Goal: Register for event/course

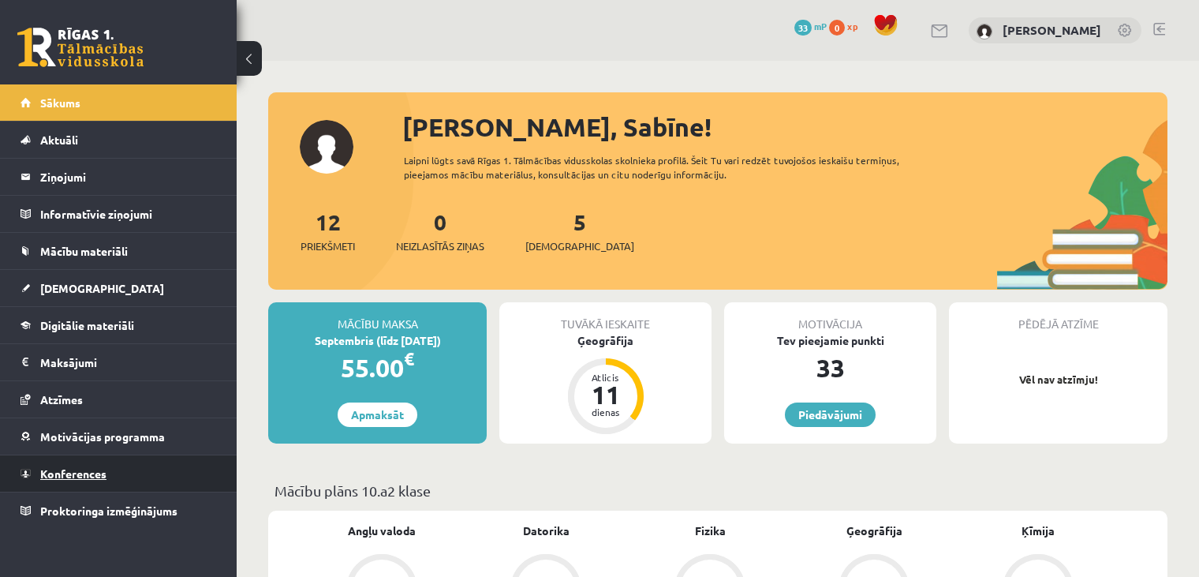
click at [70, 482] on link "Konferences" at bounding box center [119, 473] width 196 height 36
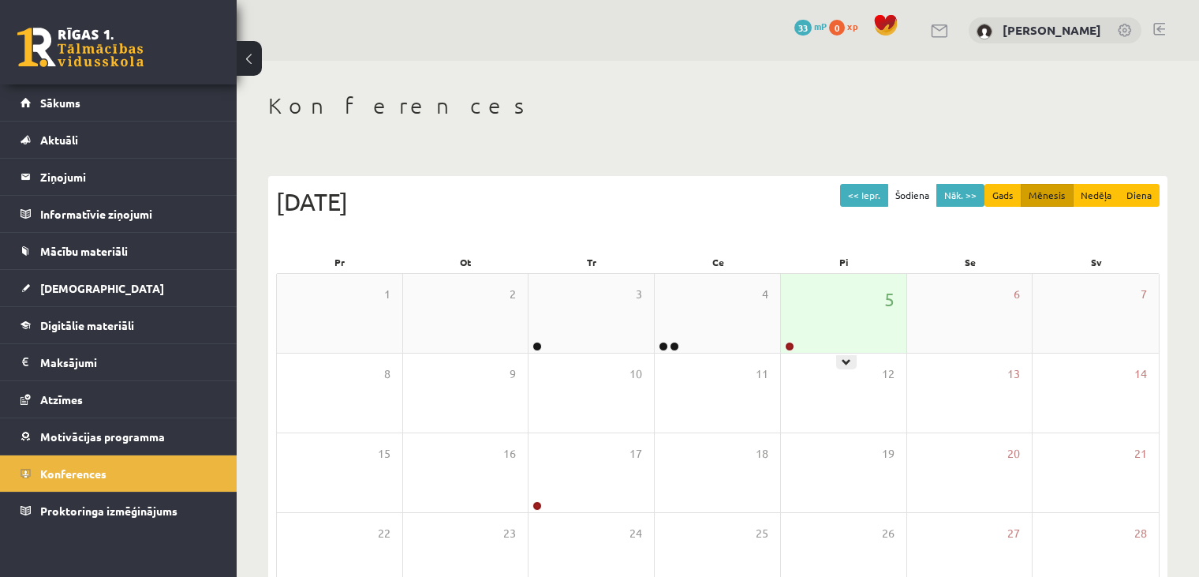
click at [784, 346] on div at bounding box center [788, 347] width 15 height 11
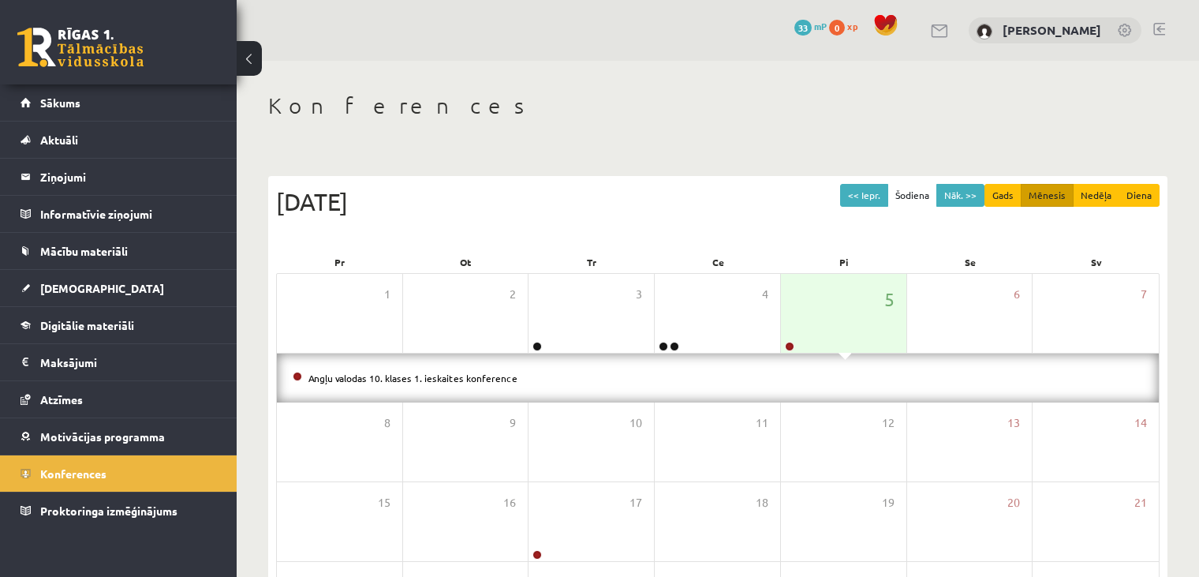
click at [755, 368] on div "Angļu valodas 10. klases 1. ieskaites konference" at bounding box center [718, 377] width 882 height 49
click at [492, 375] on link "Angļu valodas 10. klases 1. ieskaites konference" at bounding box center [413, 378] width 209 height 13
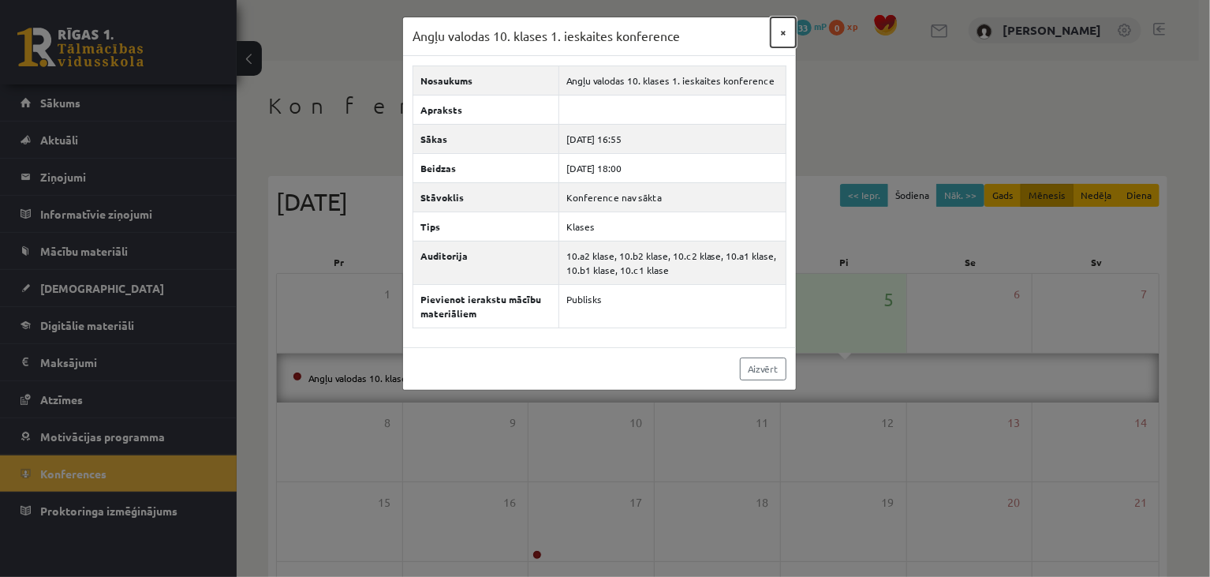
click at [780, 32] on button "×" at bounding box center [783, 32] width 25 height 30
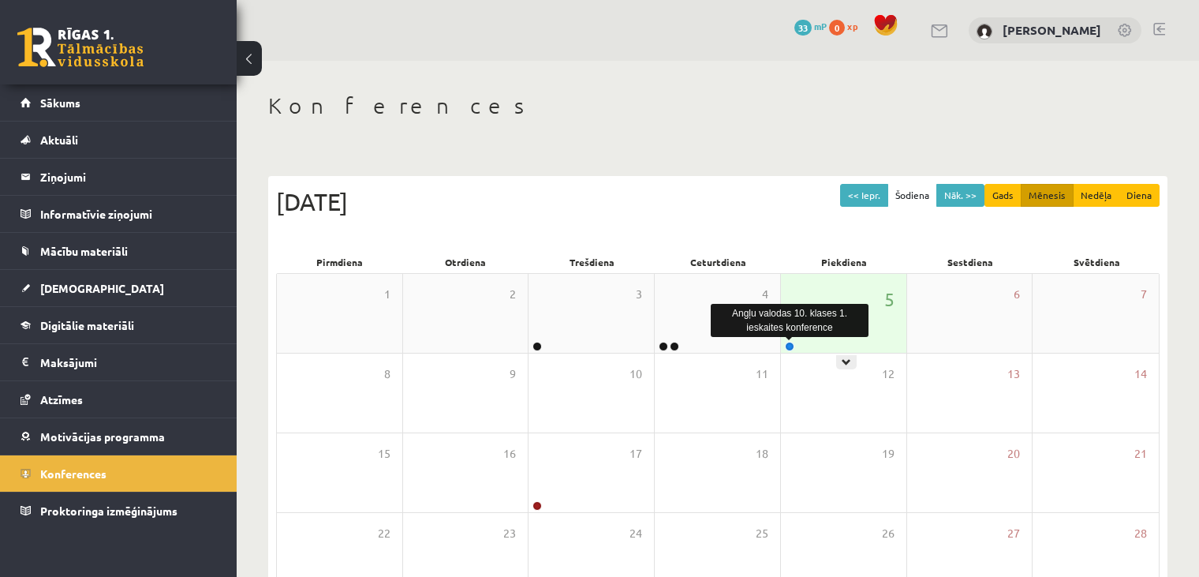
click at [787, 347] on link at bounding box center [789, 346] width 9 height 9
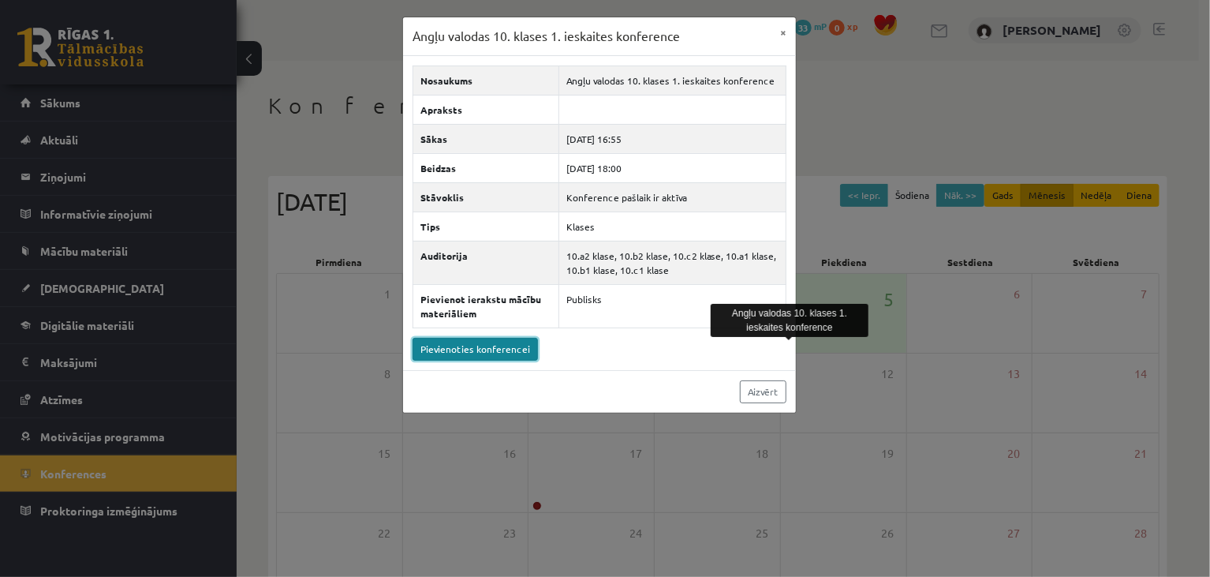
click at [477, 350] on link "Pievienoties konferencei" at bounding box center [475, 349] width 125 height 23
